Goal: Transaction & Acquisition: Purchase product/service

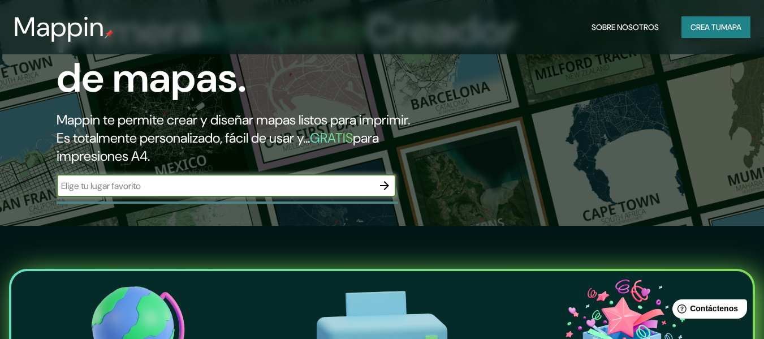
click at [322, 184] on input "text" at bounding box center [215, 185] width 317 height 13
type input "el salado, los [PERSON_NAME] la paz"
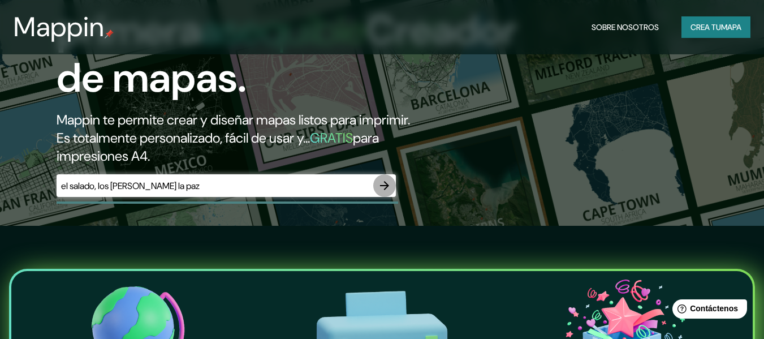
click at [379, 184] on icon "button" at bounding box center [385, 186] width 14 height 14
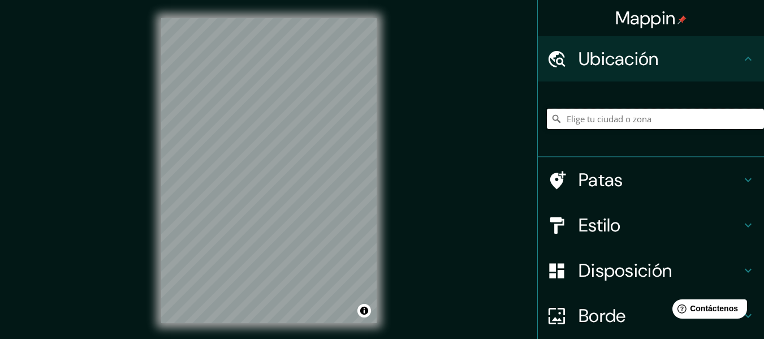
click at [596, 118] on input "Elige tu ciudad o zona" at bounding box center [655, 119] width 217 height 20
click at [619, 116] on input "[GEOGRAPHIC_DATA], [GEOGRAPHIC_DATA]" at bounding box center [655, 119] width 217 height 20
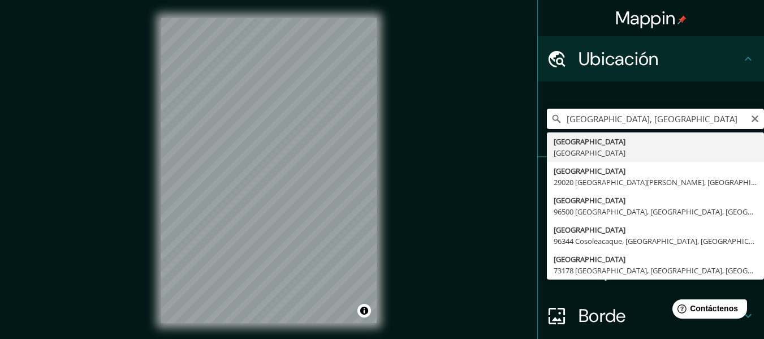
click at [671, 115] on input "[GEOGRAPHIC_DATA], [GEOGRAPHIC_DATA]" at bounding box center [655, 119] width 217 height 20
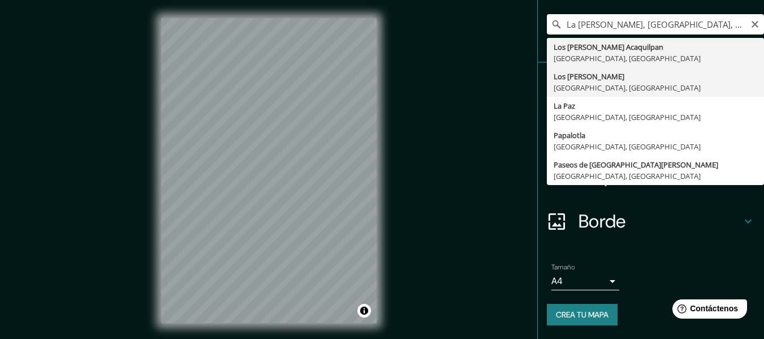
scroll to position [38, 0]
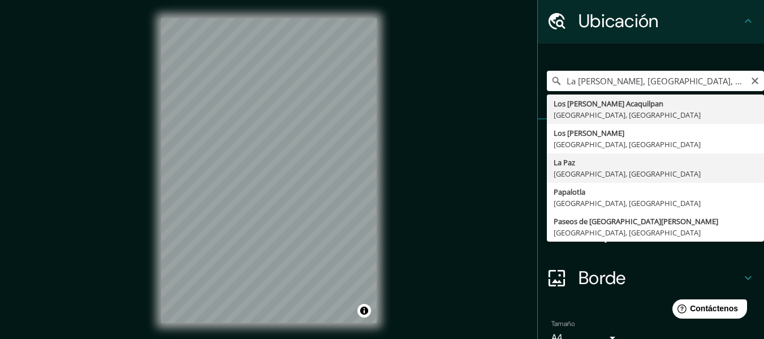
type input "[GEOGRAPHIC_DATA], [GEOGRAPHIC_DATA], [GEOGRAPHIC_DATA]"
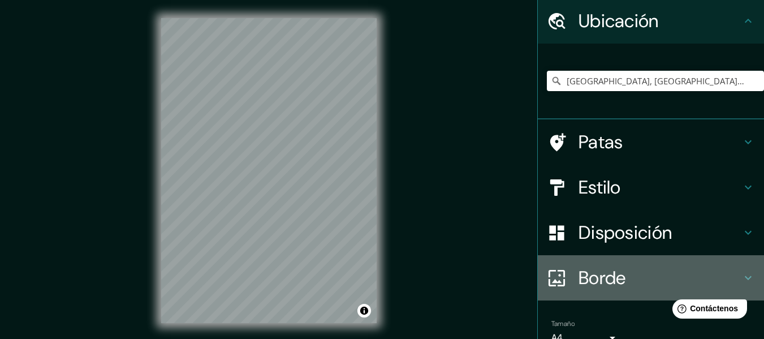
click at [597, 267] on font "Borde" at bounding box center [601, 278] width 47 height 24
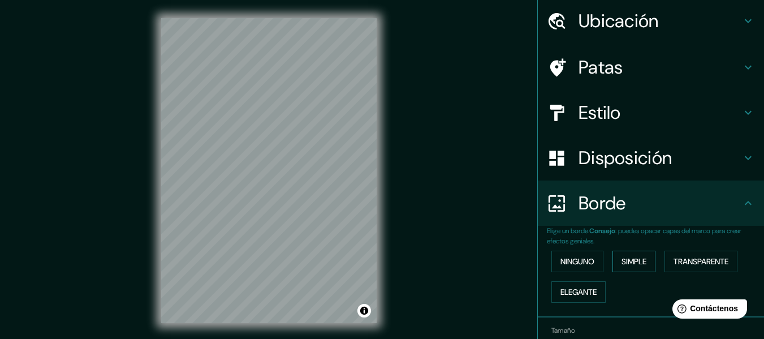
click at [631, 254] on font "Simple" at bounding box center [633, 261] width 25 height 15
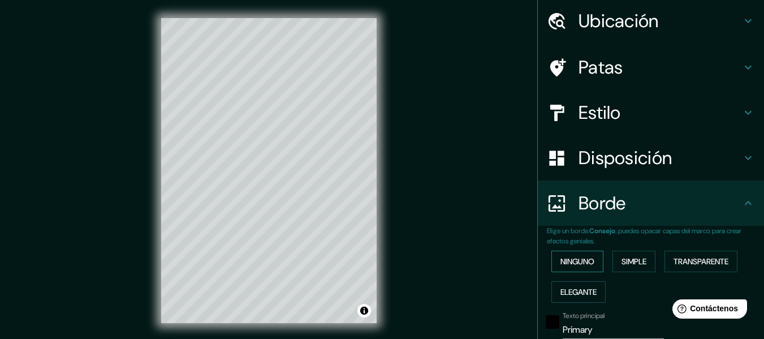
click at [571, 254] on font "Ninguno" at bounding box center [577, 261] width 34 height 15
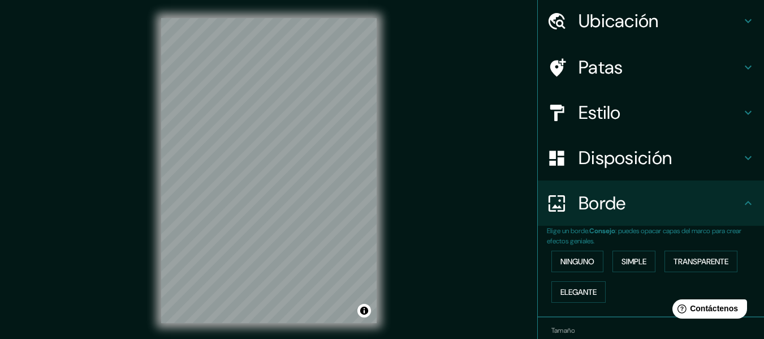
click at [634, 163] on font "Disposición" at bounding box center [624, 158] width 93 height 24
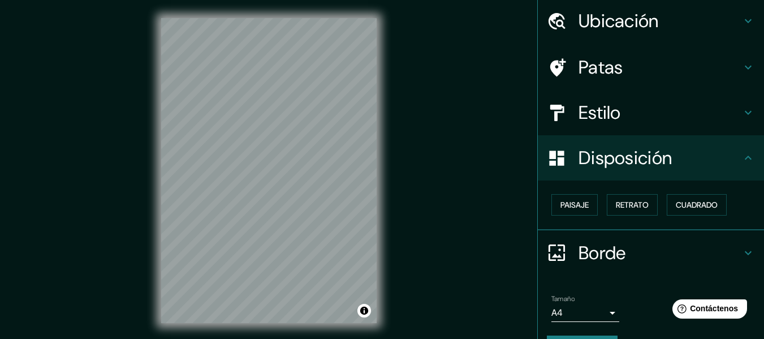
click at [618, 115] on h4 "Estilo" at bounding box center [659, 112] width 163 height 23
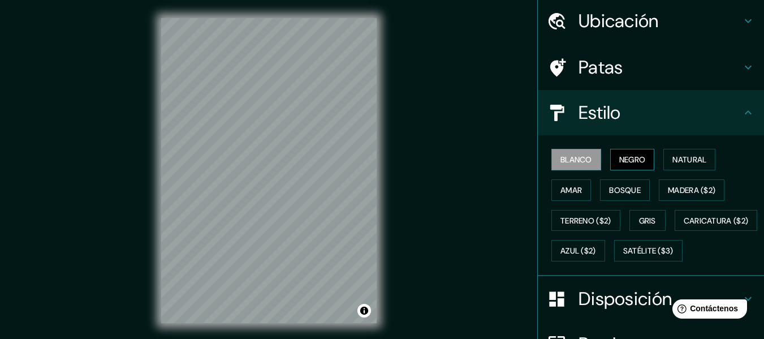
click at [625, 159] on font "Negro" at bounding box center [632, 159] width 27 height 10
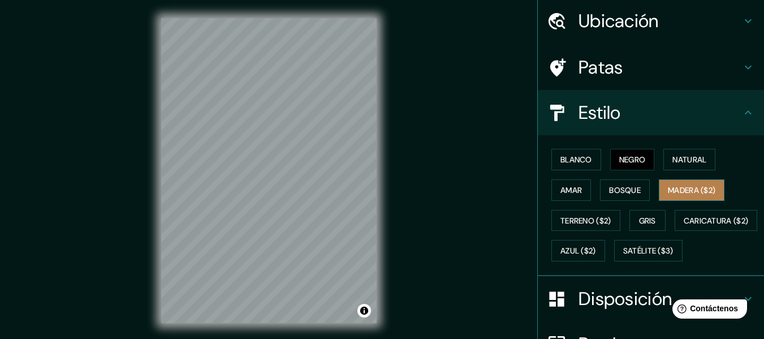
click at [679, 184] on font "Madera ($2)" at bounding box center [691, 190] width 47 height 15
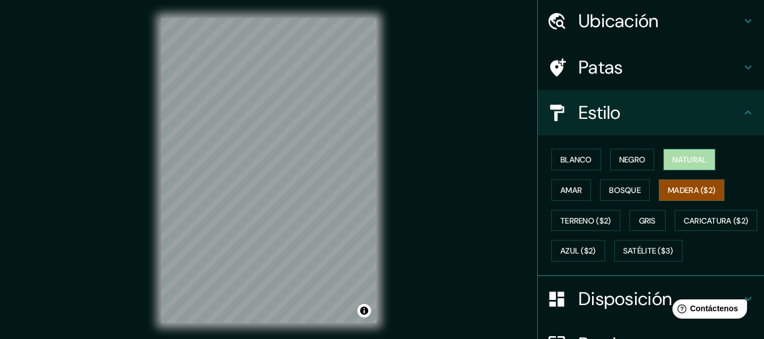
click at [672, 157] on font "Natural" at bounding box center [689, 159] width 34 height 10
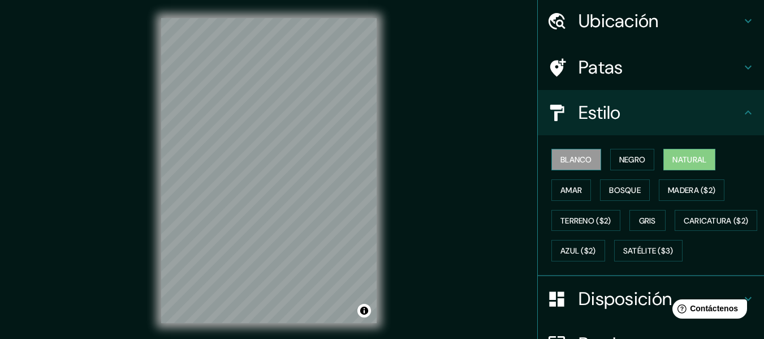
click at [573, 153] on font "Blanco" at bounding box center [576, 159] width 32 height 15
click at [649, 223] on font "Gris" at bounding box center [647, 220] width 17 height 10
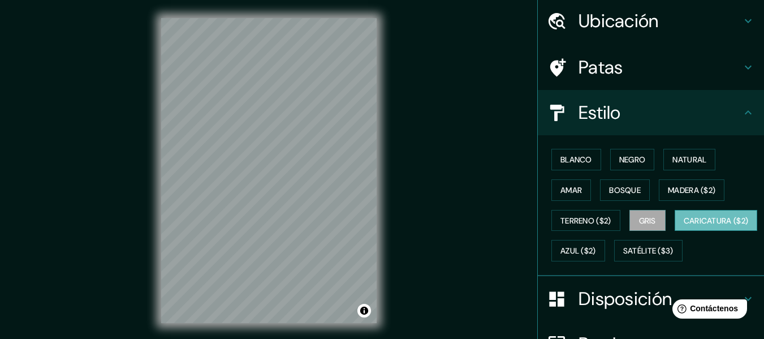
click at [674, 231] on button "Caricatura ($2)" at bounding box center [715, 220] width 83 height 21
click at [640, 71] on h4 "Patas" at bounding box center [659, 67] width 163 height 23
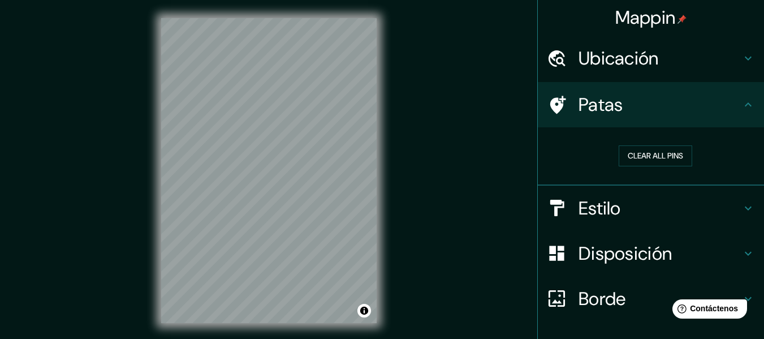
scroll to position [0, 0]
click at [420, 189] on div "Mappin Ubicación [GEOGRAPHIC_DATA], [GEOGRAPHIC_DATA], [GEOGRAPHIC_DATA] Patas …" at bounding box center [382, 179] width 764 height 359
click at [103, 97] on div "Mappin Ubicación [GEOGRAPHIC_DATA], [GEOGRAPHIC_DATA], [GEOGRAPHIC_DATA] Patas …" at bounding box center [382, 179] width 764 height 359
